Goal: Information Seeking & Learning: Learn about a topic

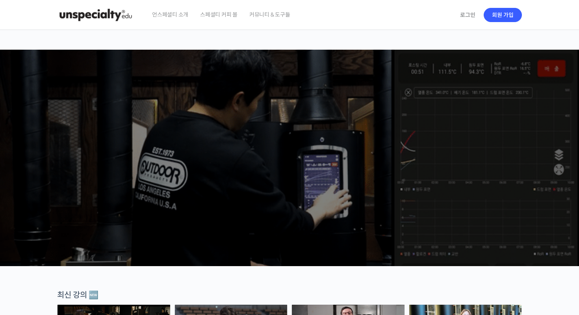
scroll to position [218, 0]
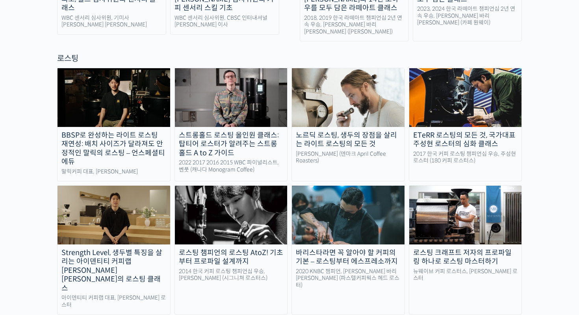
scroll to position [680, 0]
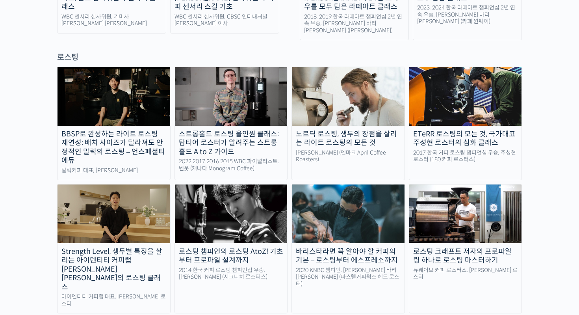
click at [329, 130] on div "노르딕 로스팅, 생두의 장점을 살리는 라이트 로스팅의 모든 것" at bounding box center [348, 139] width 113 height 18
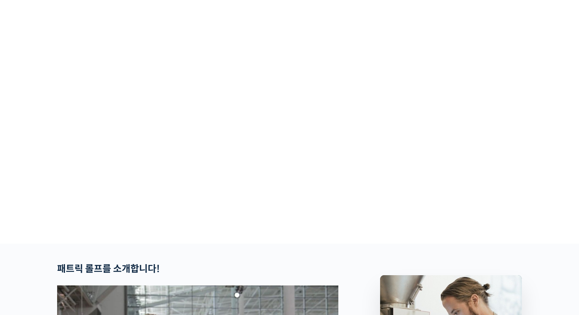
scroll to position [48, 0]
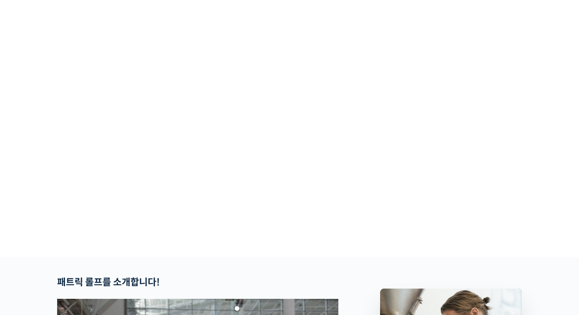
click at [548, 97] on section at bounding box center [289, 119] width 579 height 275
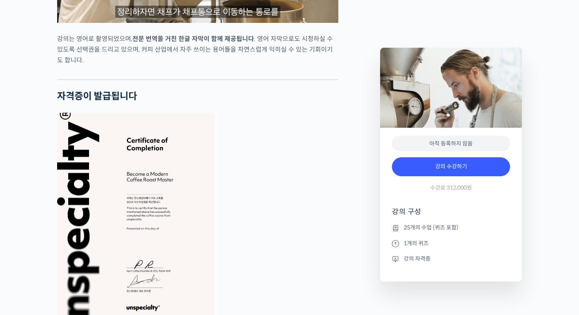
scroll to position [2797, 0]
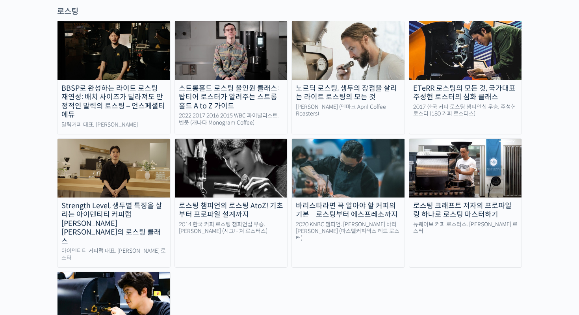
click at [262, 201] on div "로스팅 챔피언의 로스팅 AtoZ! 기초부터 프로파일 설계까지" at bounding box center [231, 210] width 113 height 18
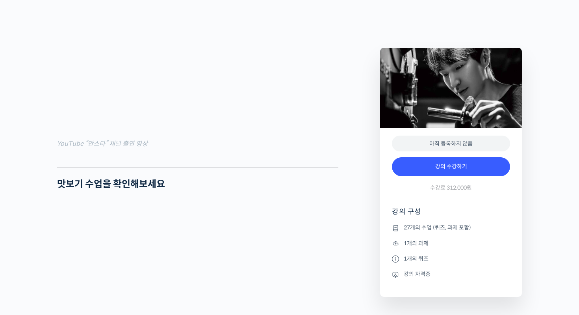
scroll to position [721, 0]
